Goal: Information Seeking & Learning: Learn about a topic

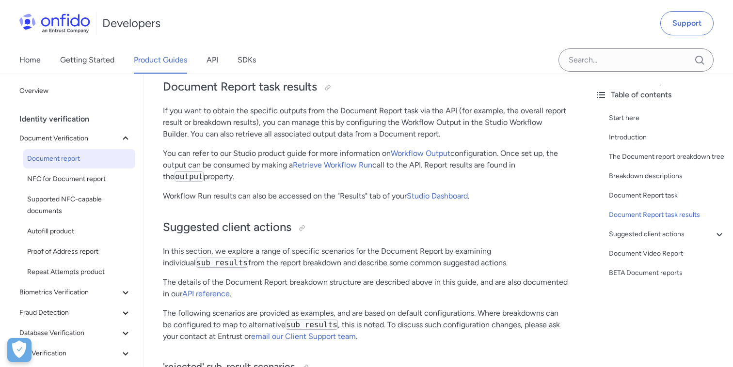
scroll to position [4777, 0]
click at [207, 115] on p "If you want to obtain the specific outputs from the Document Report task via th…" at bounding box center [365, 121] width 405 height 35
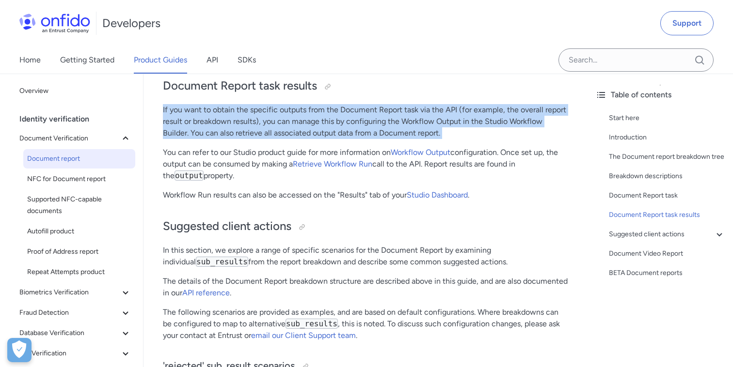
click at [207, 115] on p "If you want to obtain the specific outputs from the Document Report task via th…" at bounding box center [365, 121] width 405 height 35
copy div "If you want to obtain the specific outputs from the Document Report task via th…"
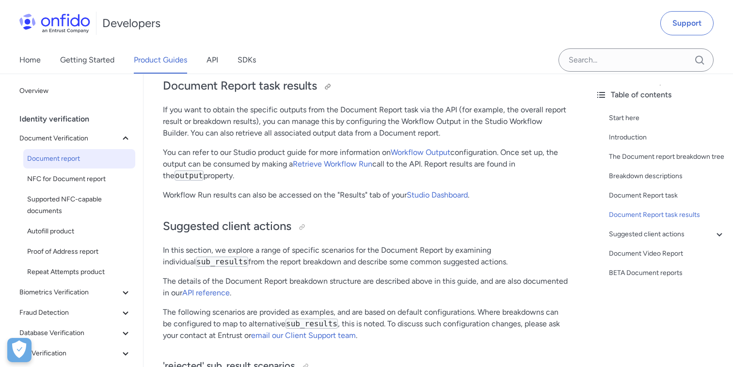
click at [204, 85] on h2 "Document Report task results" at bounding box center [365, 86] width 405 height 16
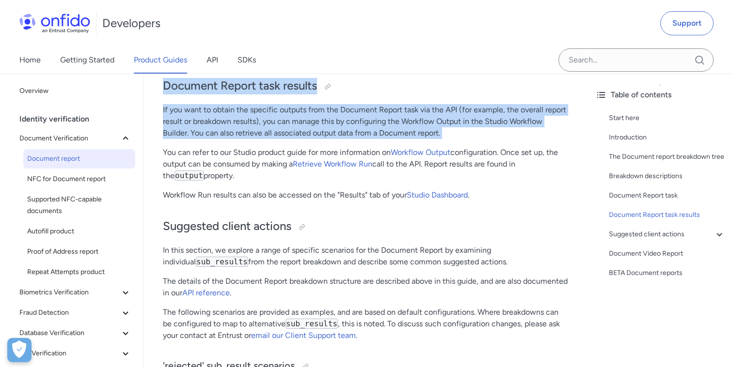
click at [449, 131] on p "If you want to obtain the specific outputs from the Document Report task via th…" at bounding box center [365, 121] width 405 height 35
copy div "Document Report task results If you want to obtain the specific outputs from th…"
click at [240, 163] on p "You can refer to our Studio product guide for more information on Workflow Outp…" at bounding box center [365, 164] width 405 height 35
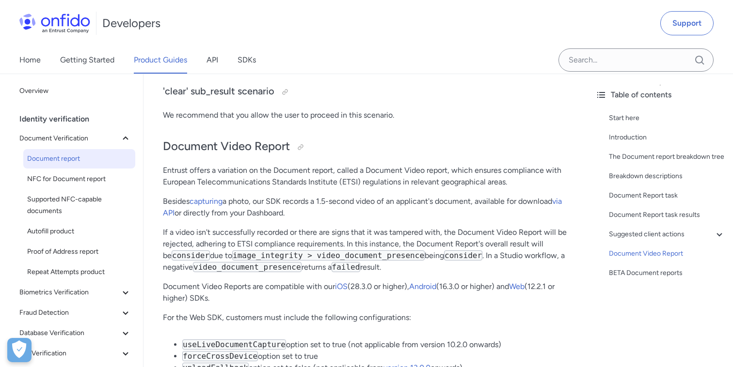
scroll to position [7074, 0]
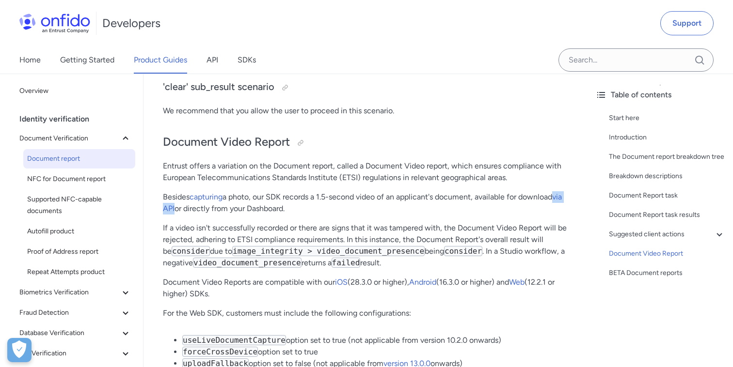
click at [251, 191] on p "Besides capturing a photo, our SDK records a 1.5-second video of an applicant's…" at bounding box center [365, 202] width 405 height 23
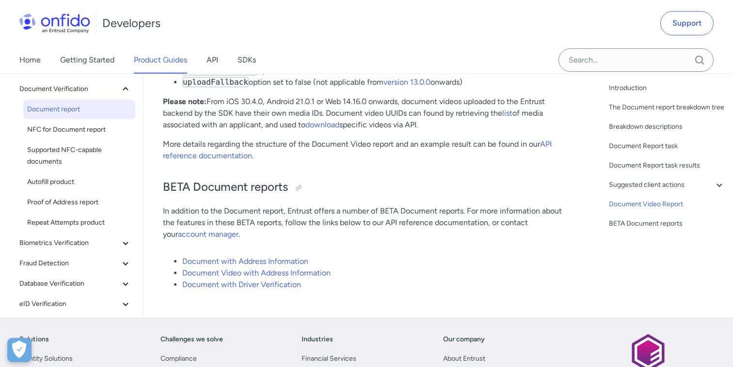
scroll to position [7357, 0]
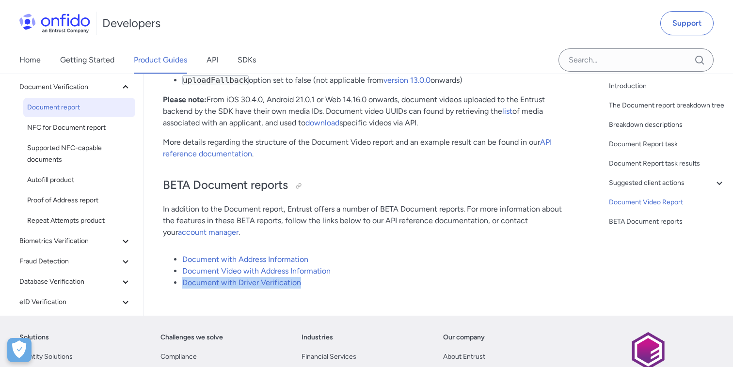
click at [336, 204] on p "In addition to the Document report, Entrust offers a number of BETA Document re…" at bounding box center [365, 221] width 405 height 35
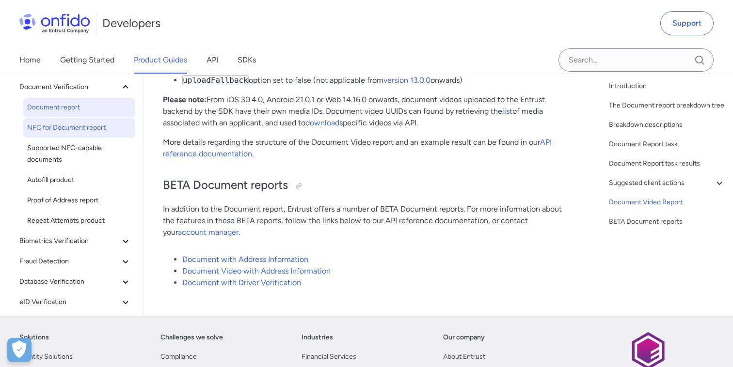
click at [93, 118] on link "NFC for Document report" at bounding box center [79, 127] width 112 height 19
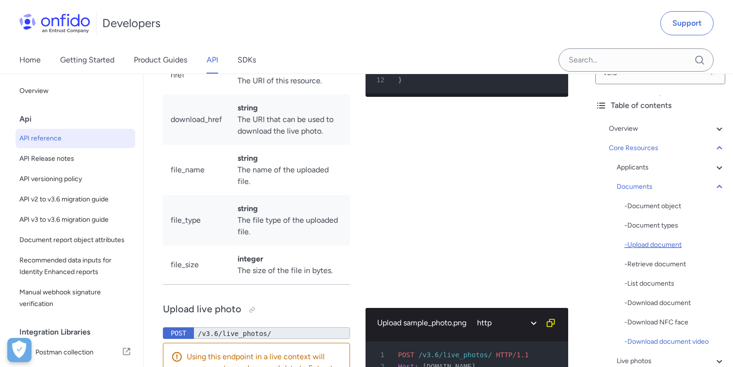
scroll to position [22, 0]
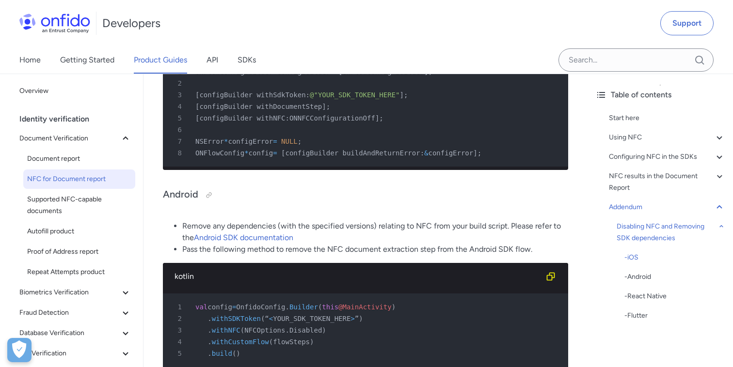
scroll to position [5447, 0]
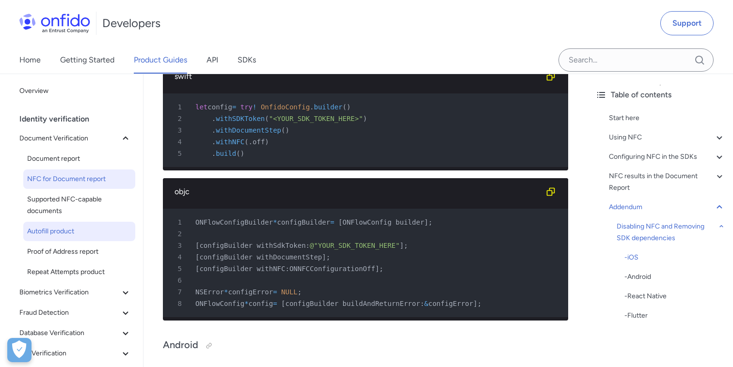
click at [75, 234] on span "Autofill product" at bounding box center [79, 232] width 104 height 12
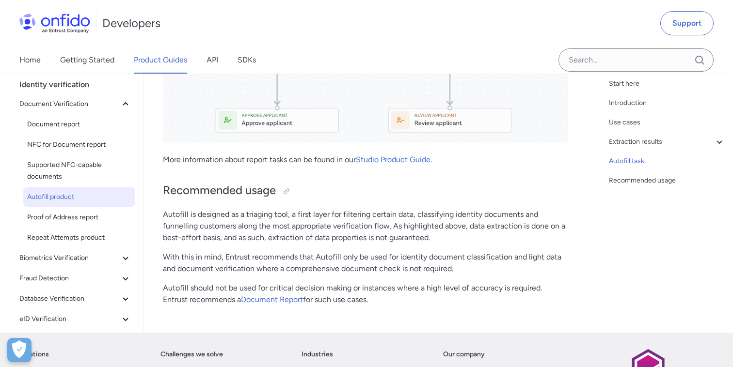
scroll to position [1611, 0]
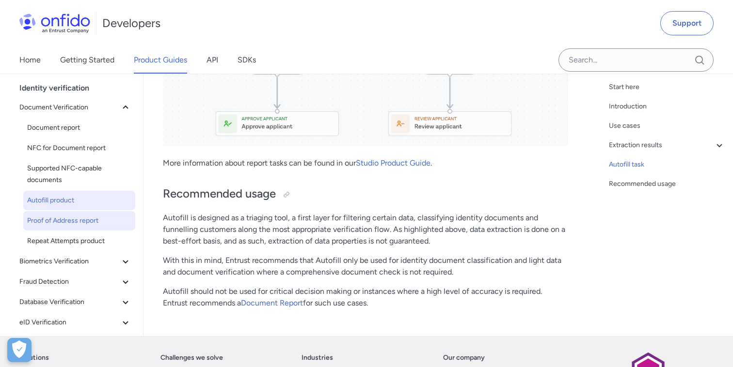
click at [49, 225] on span "Proof of Address report" at bounding box center [79, 221] width 104 height 12
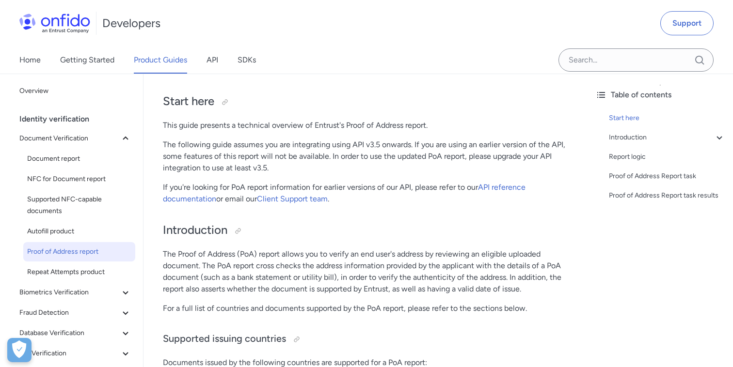
scroll to position [53, 0]
